Goal: Task Accomplishment & Management: Complete application form

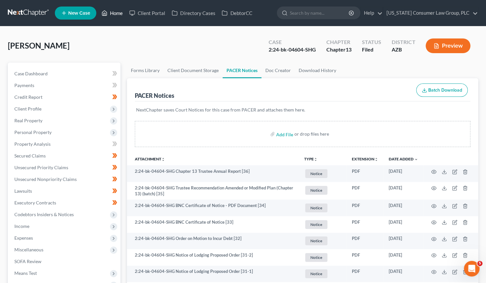
click at [120, 14] on link "Home" at bounding box center [112, 13] width 28 height 12
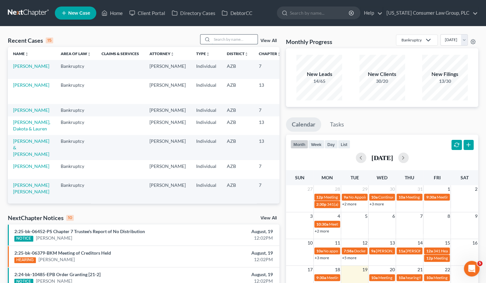
click at [244, 40] on input "search" at bounding box center [235, 39] width 46 height 9
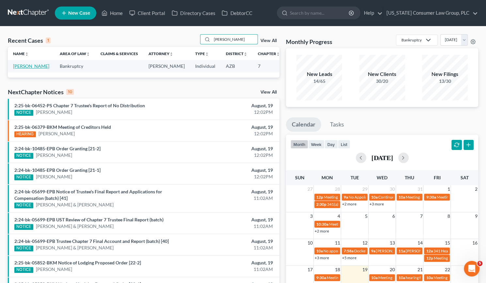
type input "[PERSON_NAME]"
click at [21, 69] on link "[PERSON_NAME]" at bounding box center [31, 66] width 36 height 6
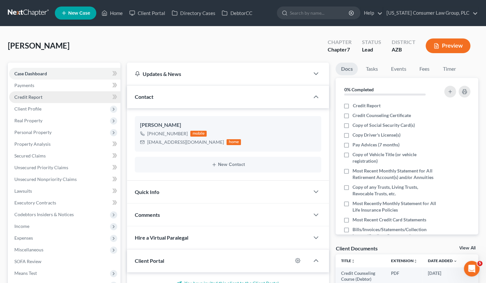
click at [32, 96] on span "Credit Report" at bounding box center [28, 97] width 28 height 6
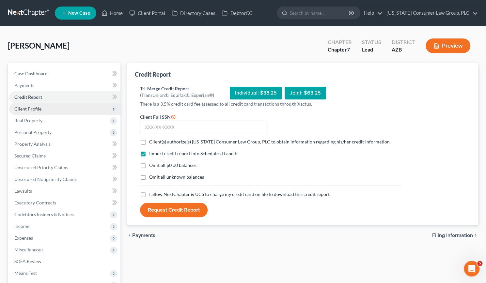
click at [32, 107] on span "Client Profile" at bounding box center [27, 109] width 27 height 6
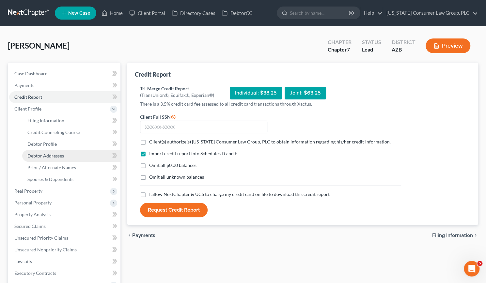
click at [49, 154] on span "Debtor Addresses" at bounding box center [45, 156] width 37 height 6
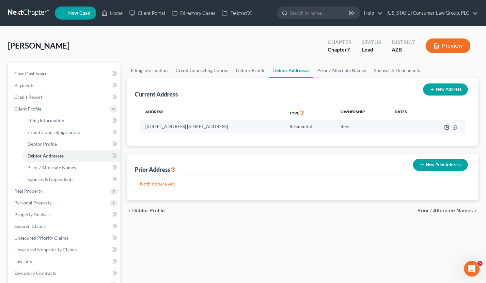
click at [447, 127] on icon "button" at bounding box center [446, 126] width 3 height 3
select select "3"
select select "0"
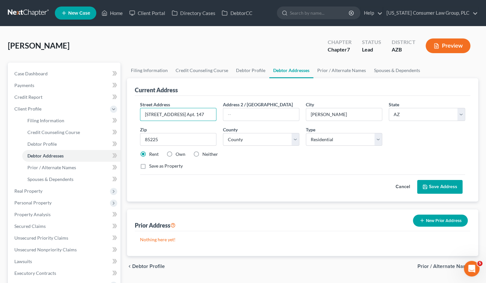
drag, startPoint x: 202, startPoint y: 113, endPoint x: 136, endPoint y: 111, distance: 65.9
click at [136, 111] on div "Street Address * [STREET_ADDRESS] Apt. 147 Address 2 / [GEOGRAPHIC_DATA] * [PER…" at bounding box center [302, 149] width 335 height 106
type input "[STREET_ADDRESS][PERSON_NAME]"
type input "Suite #48A"
type input "Mesa"
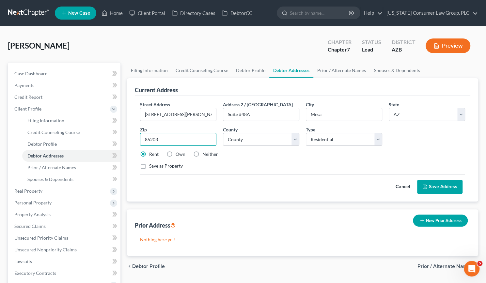
type input "85203"
click at [439, 183] on button "Save Address" at bounding box center [439, 187] width 45 height 14
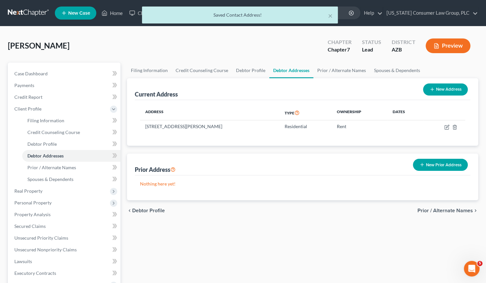
click at [276, 165] on div "Prior Address New Prior Address" at bounding box center [302, 165] width 335 height 22
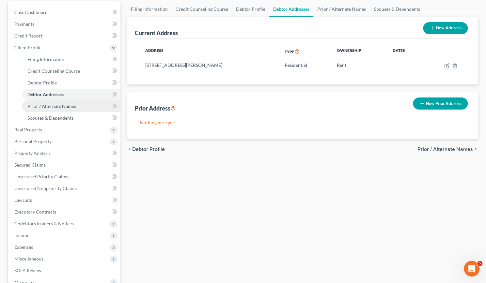
scroll to position [62, 0]
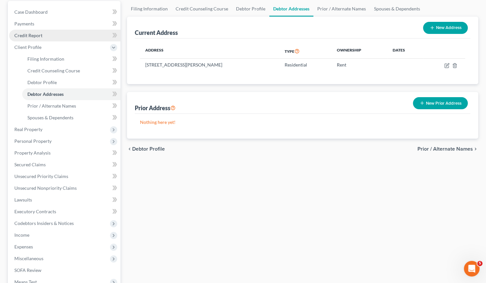
click at [33, 34] on span "Credit Report" at bounding box center [28, 36] width 28 height 6
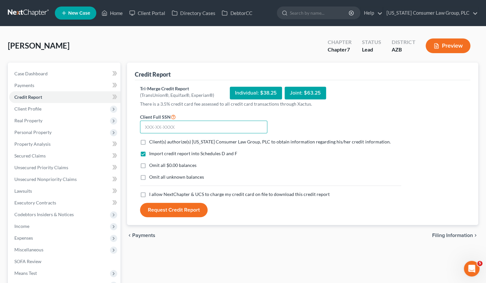
click at [147, 126] on input "text" at bounding box center [203, 127] width 127 height 13
type input "462-93-7401"
click at [149, 141] on label "Client(s) authorize(s) [US_STATE] Consumer Law Group, PLC to obtain information…" at bounding box center [269, 142] width 241 height 7
click at [152, 141] on input "Client(s) authorize(s) [US_STATE] Consumer Law Group, PLC to obtain information…" at bounding box center [154, 141] width 4 height 4
checkbox input "true"
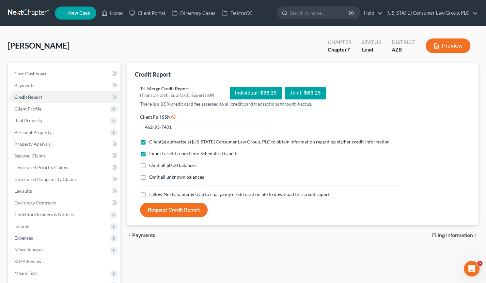
click at [149, 194] on label "I allow NextChapter & UCS to charge my credit card on file to download this cre…" at bounding box center [239, 194] width 180 height 7
click at [152, 194] on input "I allow NextChapter & UCS to charge my credit card on file to download this cre…" at bounding box center [154, 193] width 4 height 4
checkbox input "true"
click at [183, 210] on button "Request Credit Report" at bounding box center [174, 210] width 68 height 14
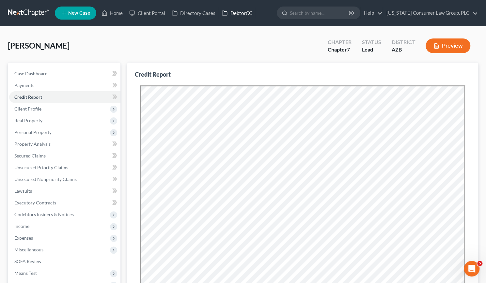
click at [234, 13] on link "DebtorCC" at bounding box center [236, 13] width 37 height 12
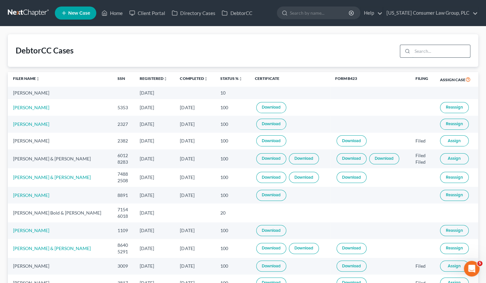
click at [435, 49] on input "search" at bounding box center [441, 51] width 58 height 12
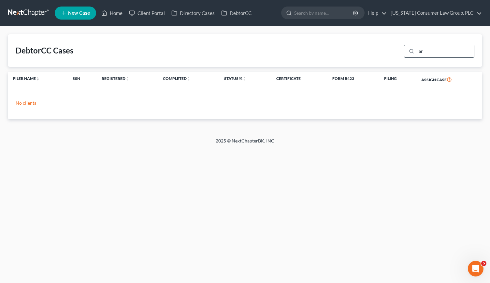
type input "a"
type input "[PERSON_NAME]"
